Goal: Check status

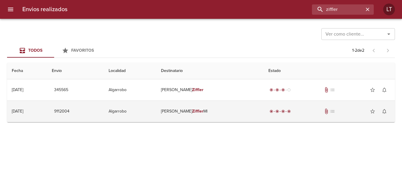
click at [157, 113] on td "Algarrobo" at bounding box center [130, 111] width 53 height 21
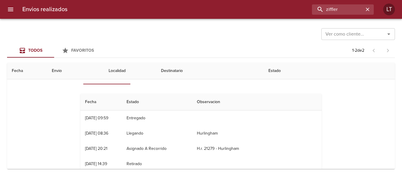
scroll to position [29, 0]
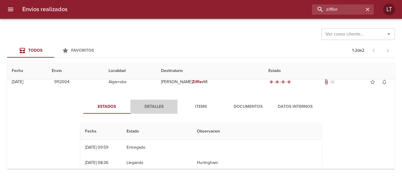
click at [154, 105] on span "Detalles" at bounding box center [154, 106] width 40 height 7
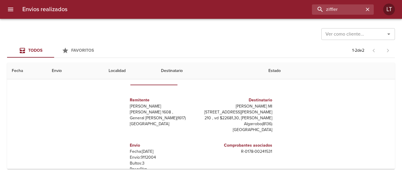
scroll to position [16, 0]
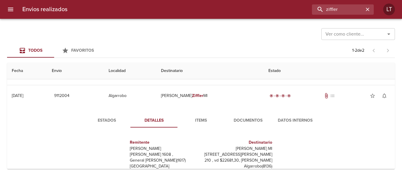
click at [107, 122] on span "Estados" at bounding box center [107, 120] width 40 height 7
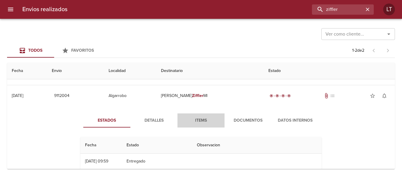
click at [198, 123] on span "Items" at bounding box center [201, 120] width 40 height 7
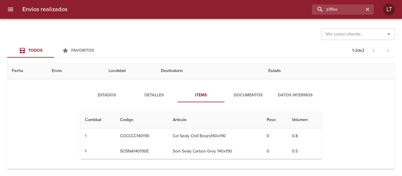
scroll to position [43, 0]
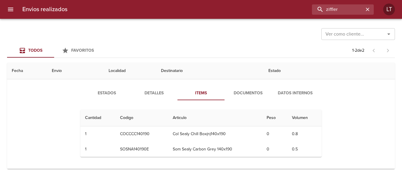
click at [158, 92] on span "Detalles" at bounding box center [154, 93] width 40 height 7
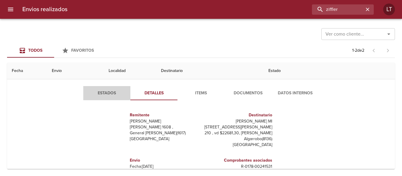
click at [107, 89] on button "Estados" at bounding box center [106, 93] width 47 height 14
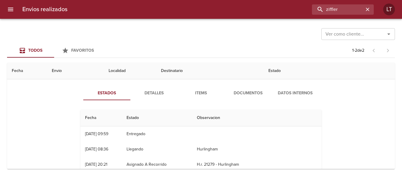
click at [150, 91] on span "Detalles" at bounding box center [154, 93] width 40 height 7
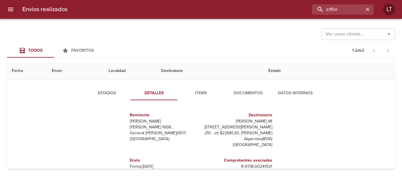
click at [211, 92] on span "Items" at bounding box center [201, 93] width 40 height 7
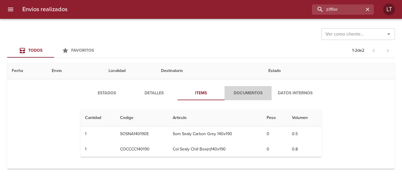
click at [244, 93] on span "Documentos" at bounding box center [248, 93] width 40 height 7
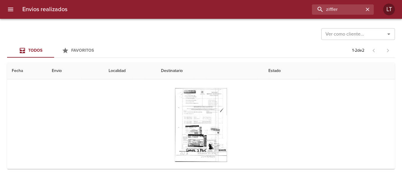
scroll to position [102, 0]
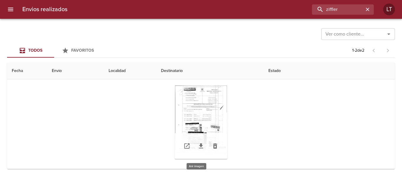
click at [200, 121] on div "Tabla de envíos del cliente" at bounding box center [201, 123] width 53 height 74
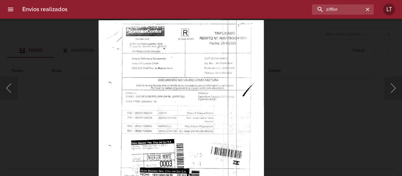
click at [200, 141] on img "Lightbox" at bounding box center [181, 138] width 166 height 236
click at [285, 64] on div "Lightbox" at bounding box center [201, 88] width 402 height 176
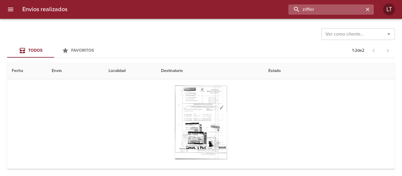
click at [347, 9] on input "ziffler" at bounding box center [326, 9] width 75 height 10
type input "9440491"
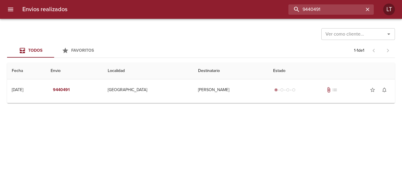
scroll to position [0, 0]
click at [323, 11] on input "9440491" at bounding box center [326, 9] width 75 height 10
click at [16, 4] on div "Envios realizados 9440491 LT" at bounding box center [201, 9] width 402 height 19
click at [15, 12] on button "menu" at bounding box center [11, 9] width 14 height 14
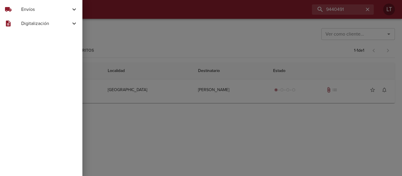
drag, startPoint x: 28, startPoint y: 9, endPoint x: 29, endPoint y: 13, distance: 4.0
click at [29, 10] on span "Envíos" at bounding box center [45, 9] width 49 height 7
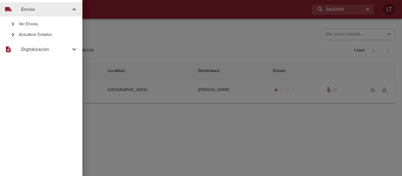
click at [33, 32] on span "Actualizar Estados" at bounding box center [48, 35] width 59 height 6
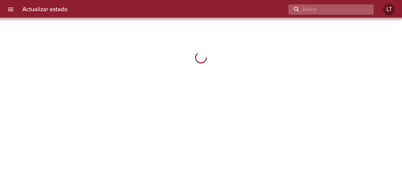
click at [340, 9] on input "buscar" at bounding box center [326, 9] width 75 height 10
paste input "9440491"
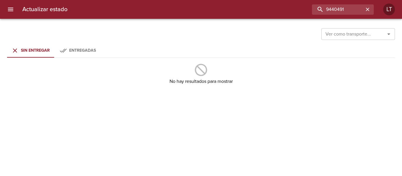
click at [60, 52] on icon "Tabs Envios" at bounding box center [63, 50] width 7 height 7
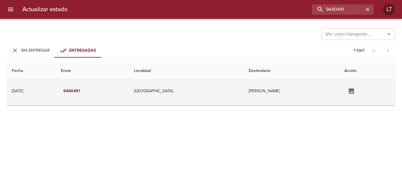
click at [199, 97] on td "[GEOGRAPHIC_DATA]" at bounding box center [186, 92] width 115 height 24
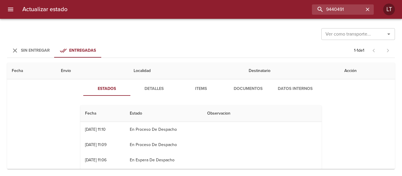
scroll to position [28, 0]
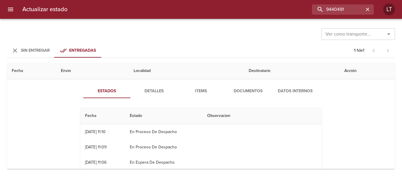
click at [245, 95] on button "Documentos" at bounding box center [248, 91] width 47 height 14
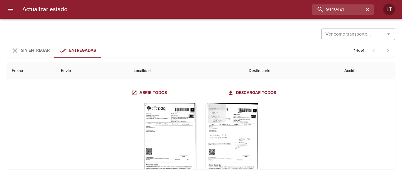
scroll to position [59, 0]
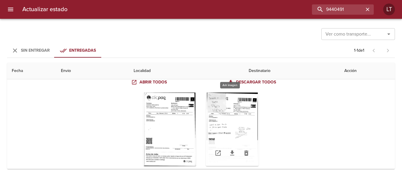
click at [239, 127] on div "Tabla de envíos del cliente" at bounding box center [232, 130] width 53 height 74
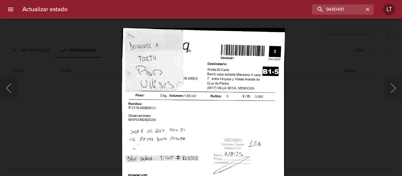
click at [199, 121] on img "Lightbox" at bounding box center [203, 146] width 163 height 236
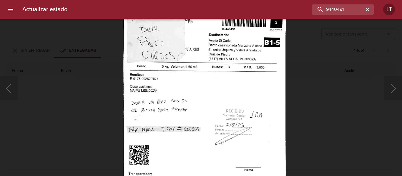
click at [209, 82] on img "Lightbox" at bounding box center [204, 117] width 163 height 236
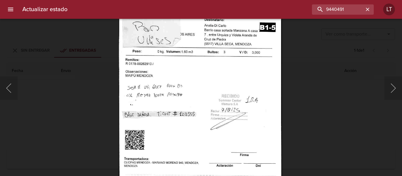
click at [201, 110] on img "Lightbox" at bounding box center [200, 102] width 163 height 236
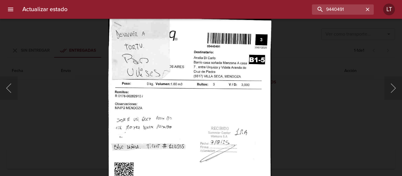
click at [222, 117] on img "Lightbox" at bounding box center [189, 134] width 163 height 236
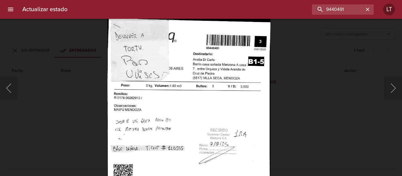
click at [322, 121] on div "Lightbox" at bounding box center [201, 88] width 402 height 176
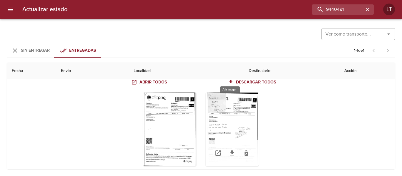
scroll to position [0, 0]
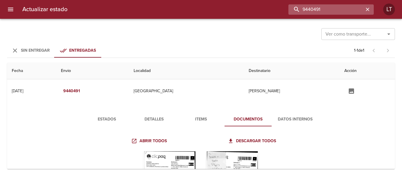
click at [340, 8] on input "9440491" at bounding box center [326, 9] width 75 height 10
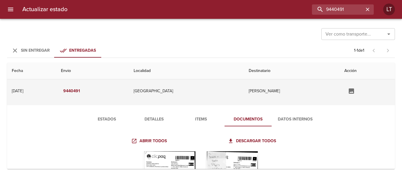
click at [210, 100] on td "[GEOGRAPHIC_DATA]" at bounding box center [186, 92] width 115 height 24
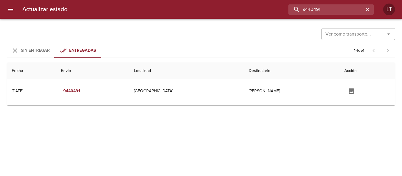
paste input "[PERSON_NAME]"
type input "[PERSON_NAME]"
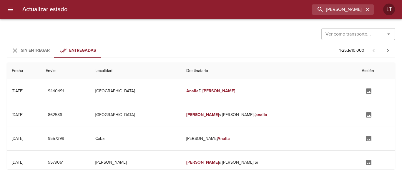
click at [47, 47] on div "Sin Entregar" at bounding box center [35, 50] width 29 height 7
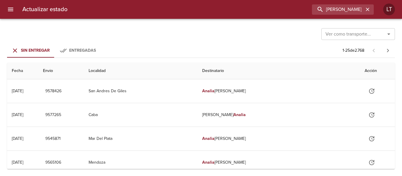
click at [81, 46] on button "Entregadas" at bounding box center [77, 51] width 47 height 14
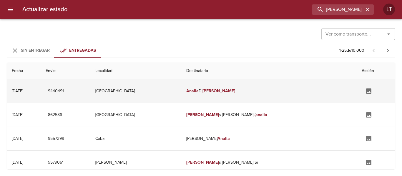
click at [182, 85] on td "[GEOGRAPHIC_DATA]" at bounding box center [136, 92] width 91 height 24
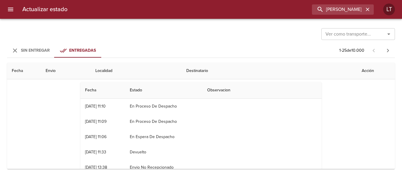
scroll to position [29, 0]
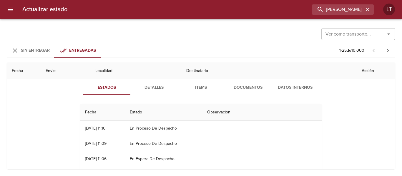
click at [166, 91] on span "Detalles" at bounding box center [154, 87] width 40 height 7
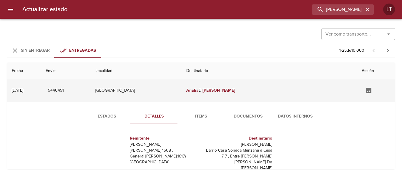
scroll to position [0, 0]
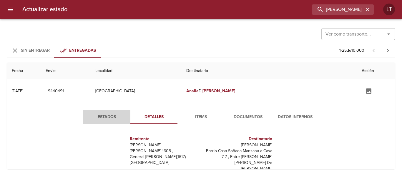
click at [101, 115] on span "Estados" at bounding box center [107, 117] width 40 height 7
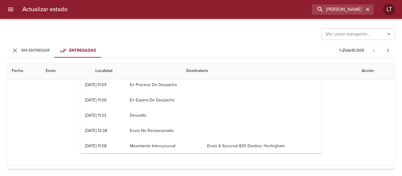
scroll to position [59, 0]
